Goal: Task Accomplishment & Management: Manage account settings

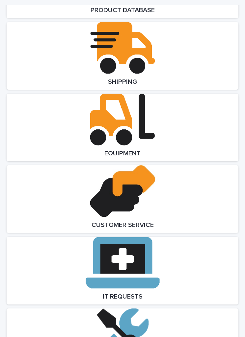
scroll to position [1293, 0]
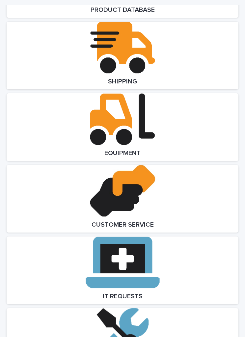
click at [162, 189] on link "Open Link" at bounding box center [122, 199] width 231 height 68
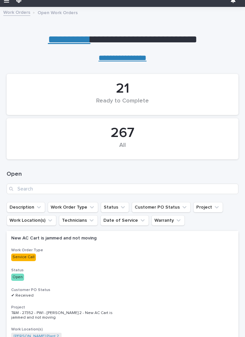
scroll to position [7, 0]
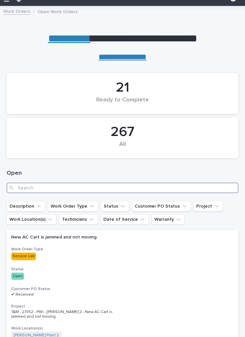
click at [176, 186] on input "Search" at bounding box center [122, 188] width 231 height 11
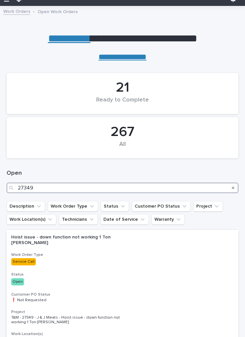
type input "27349"
click at [239, 210] on ul "Description Work Order Type Status Customer PO Status Project Work Location(s) …" at bounding box center [122, 213] width 234 height 26
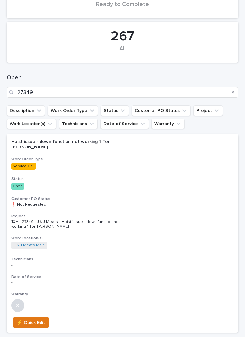
scroll to position [116, 0]
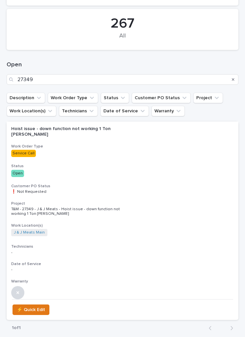
click at [196, 212] on div "Hoist issue - down function not working 1 Ton [PERSON_NAME] Work Order Type Ser…" at bounding box center [122, 211] width 231 height 178
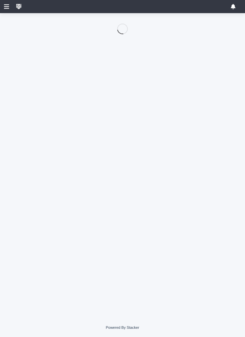
scroll to position [0, 3]
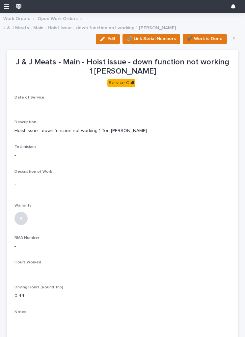
click at [152, 268] on p "-" at bounding box center [122, 271] width 216 height 7
click at [109, 36] on span "Edit" at bounding box center [111, 39] width 8 height 6
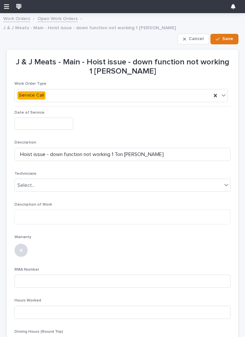
click at [34, 118] on input "text" at bounding box center [43, 124] width 59 height 12
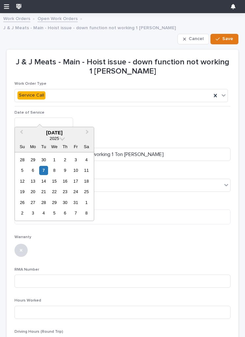
click at [42, 169] on div "7" at bounding box center [43, 170] width 9 height 9
type input "**********"
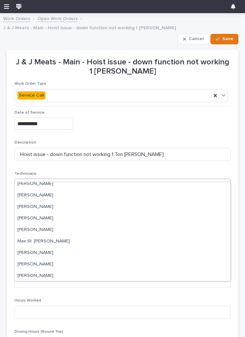
scroll to position [133, 0]
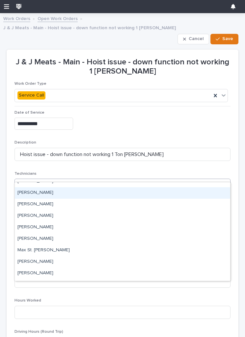
click at [200, 194] on div "[PERSON_NAME]" at bounding box center [122, 193] width 215 height 12
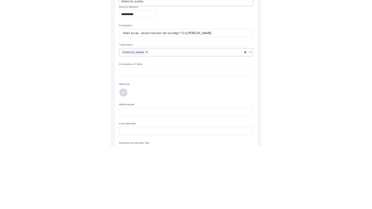
scroll to position [0, 0]
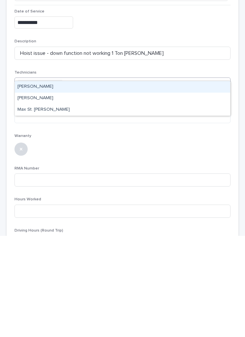
click at [28, 205] on div "Max St. [PERSON_NAME]" at bounding box center [122, 211] width 215 height 12
type input "**"
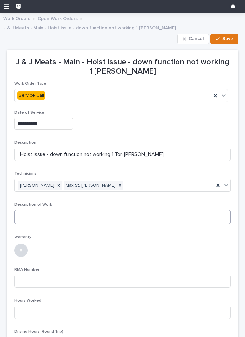
click at [194, 210] on textarea at bounding box center [122, 217] width 216 height 15
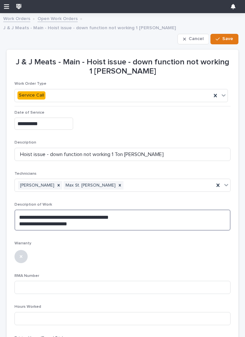
click at [160, 220] on textarea "**********" at bounding box center [122, 220] width 216 height 21
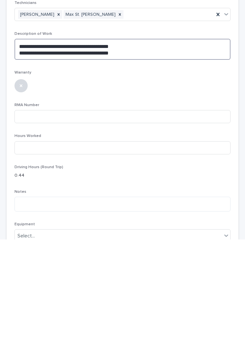
scroll to position [80, 0]
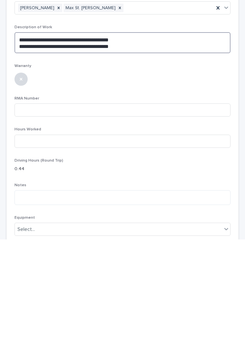
type textarea "**********"
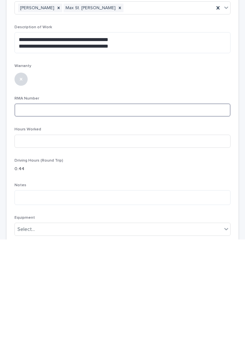
click at [199, 201] on input at bounding box center [122, 207] width 216 height 13
click at [223, 169] on div at bounding box center [122, 176] width 216 height 14
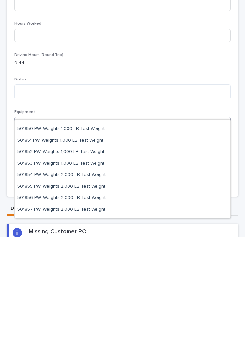
scroll to position [250, 0]
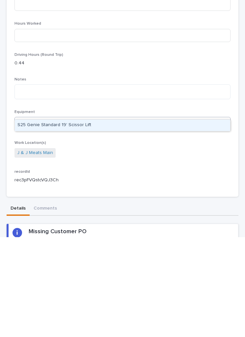
click at [63, 220] on div "S25 Genie Standard 19' Scissor Lift" at bounding box center [122, 226] width 215 height 12
type input "***"
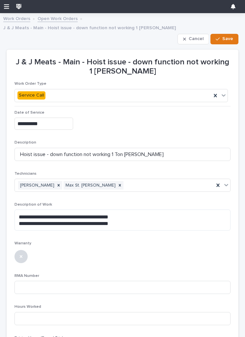
scroll to position [0, 0]
click at [229, 36] on span "Save" at bounding box center [227, 39] width 11 height 6
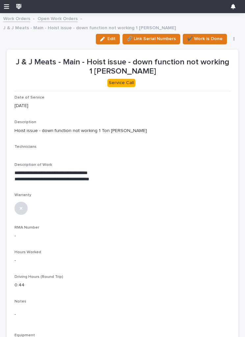
click at [111, 36] on span "Edit" at bounding box center [111, 39] width 8 height 6
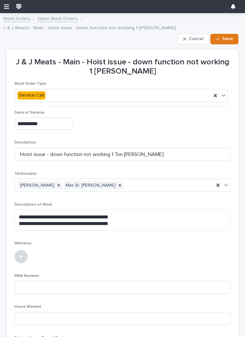
type textarea "**********"
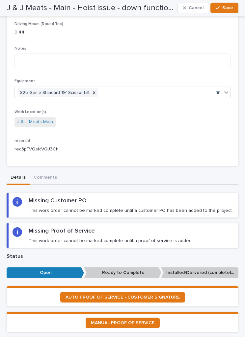
scroll to position [324, 0]
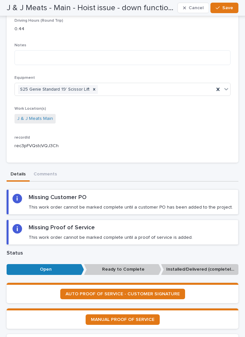
click at [213, 194] on div "Missing Customer PO This work order cannot be marked complete until a customer …" at bounding box center [131, 202] width 204 height 16
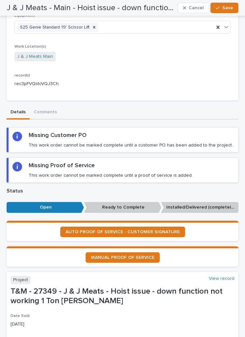
scroll to position [391, 0]
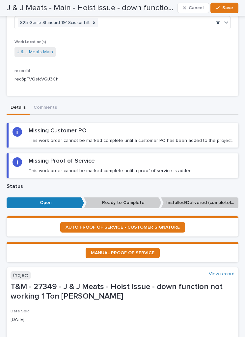
click at [146, 251] on span "MANUAL PROOF OF SERVICE" at bounding box center [122, 253] width 63 height 5
click at [157, 225] on span "AUTO PROOF OF SERVICE - CUSTOMER SIGNATURE" at bounding box center [122, 227] width 114 height 5
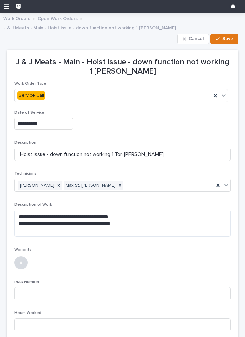
scroll to position [0, 0]
click at [229, 36] on span "Save" at bounding box center [227, 39] width 11 height 6
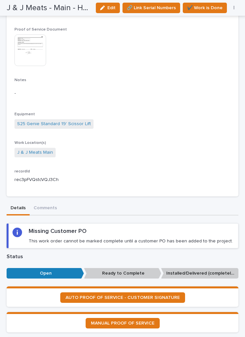
scroll to position [312, 0]
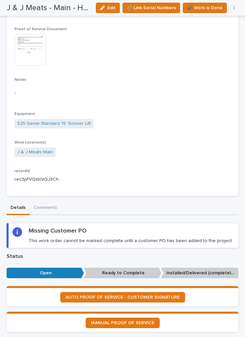
click at [49, 227] on div "Missing Customer PO This work order cannot be marked complete until a customer …" at bounding box center [131, 235] width 204 height 16
click at [43, 227] on div "Missing Customer PO This work order cannot be marked complete until a customer …" at bounding box center [131, 235] width 204 height 16
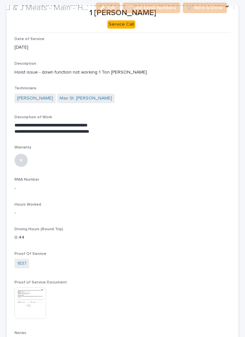
scroll to position [72, 0]
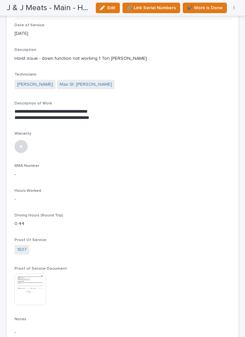
click at [34, 192] on div "Hours Worked -" at bounding box center [122, 198] width 216 height 19
click at [109, 9] on span "Edit" at bounding box center [111, 8] width 8 height 6
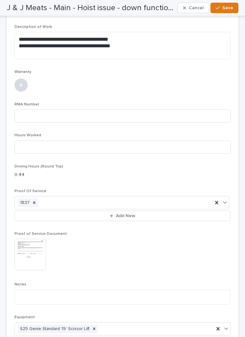
scroll to position [177, 0]
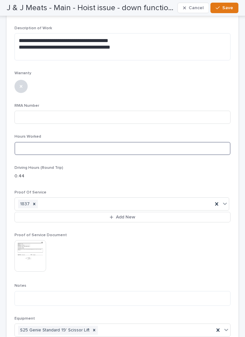
click at [204, 142] on input at bounding box center [122, 148] width 216 height 13
type input "1.5"
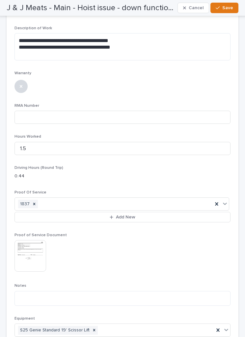
click at [231, 8] on span "Save" at bounding box center [227, 8] width 11 height 6
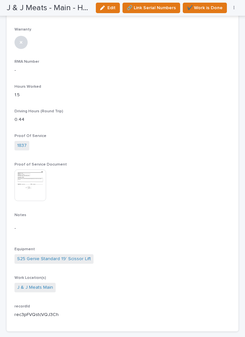
click at [217, 7] on span "✔️ Work is Done" at bounding box center [205, 8] width 36 height 8
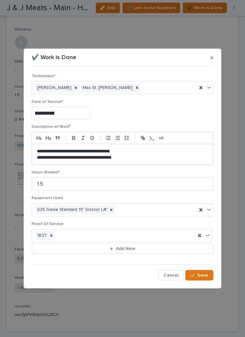
click at [204, 273] on span "Save" at bounding box center [202, 275] width 11 height 6
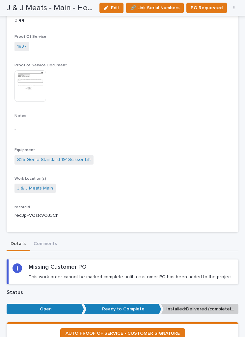
scroll to position [237, 0]
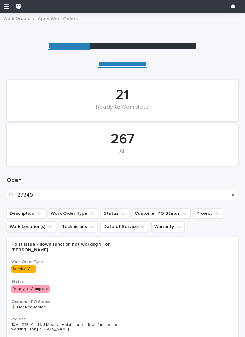
click at [233, 190] on button "Search" at bounding box center [232, 195] width 3 height 11
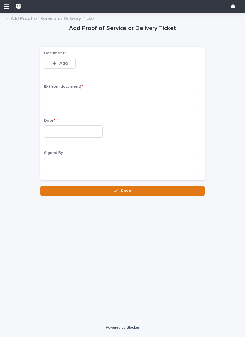
scroll to position [58, 0]
